Goal: Task Accomplishment & Management: Use online tool/utility

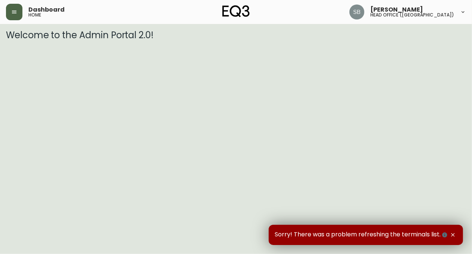
click at [15, 16] on button "button" at bounding box center [14, 12] width 16 height 16
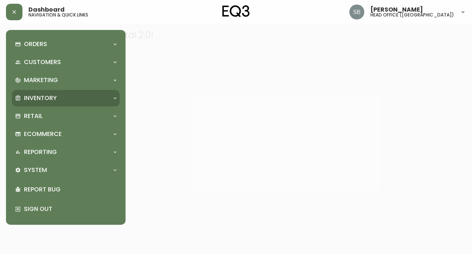
click at [117, 101] on div "Inventory" at bounding box center [66, 98] width 108 height 16
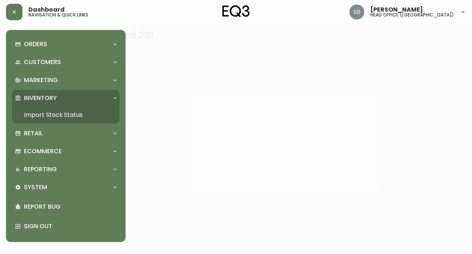
click at [42, 113] on link "Import Stock Status" at bounding box center [66, 114] width 108 height 17
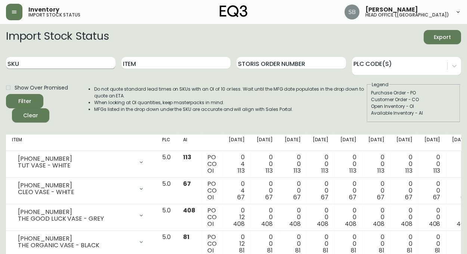
click at [30, 67] on input "SKU" at bounding box center [61, 63] width 110 height 12
type input "7110-299"
click at [6, 94] on button "Filter" at bounding box center [24, 101] width 37 height 14
